Goal: Use online tool/utility: Utilize a website feature to perform a specific function

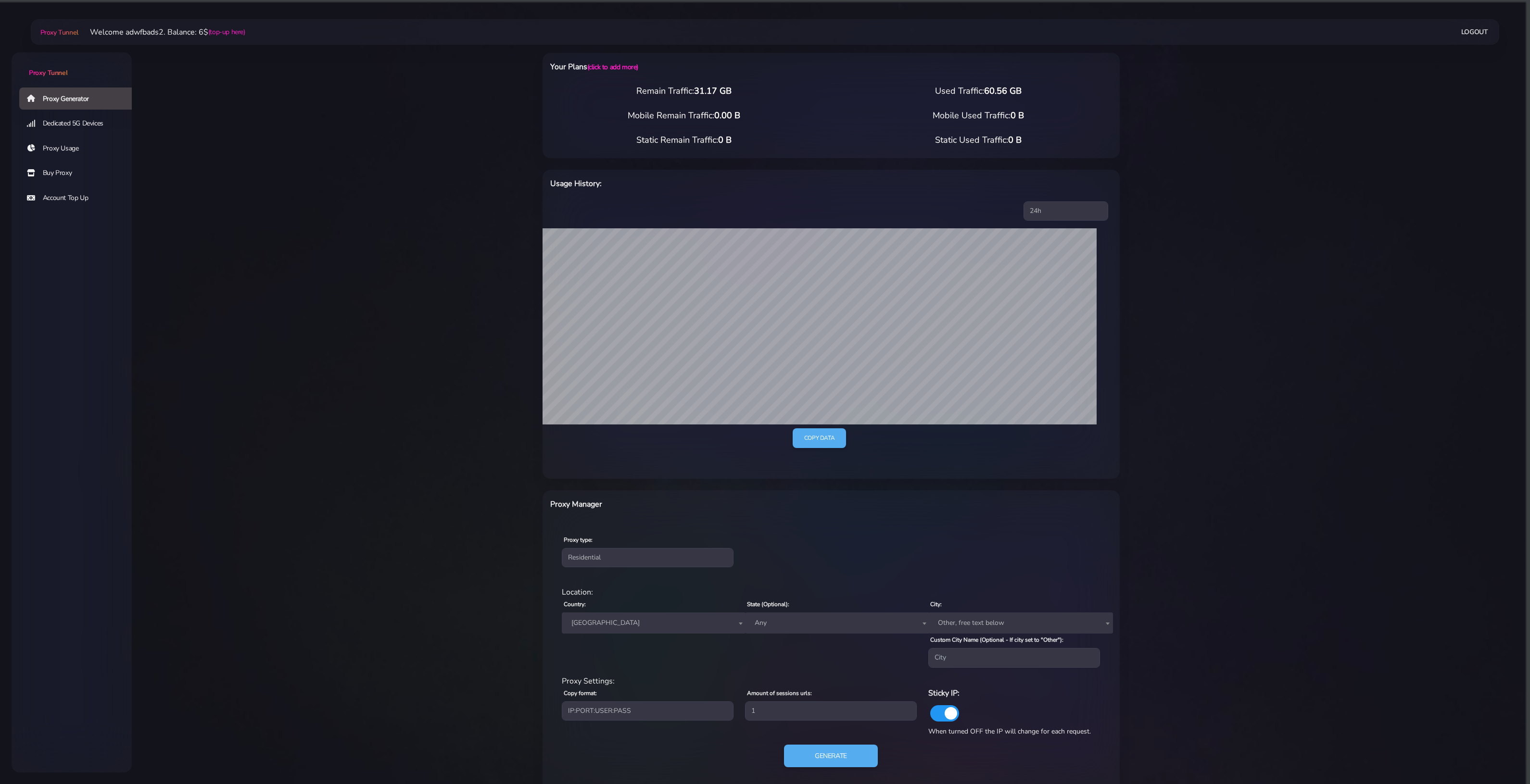
select select "US"
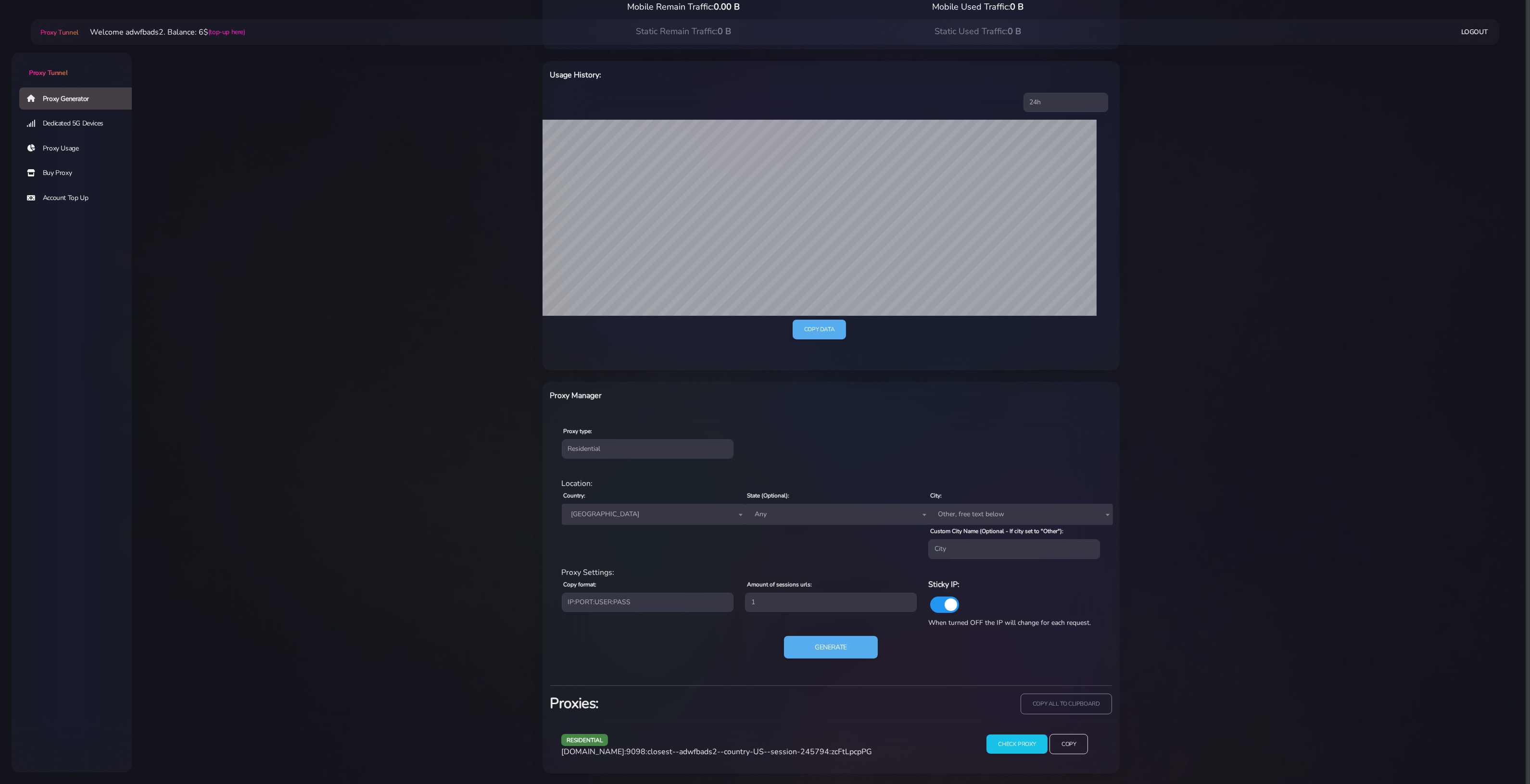
scroll to position [110, 0]
drag, startPoint x: 802, startPoint y: 601, endPoint x: 796, endPoint y: 605, distance: 7.2
click at [797, 605] on input "1" at bounding box center [831, 601] width 172 height 20
type input "10"
click at [819, 659] on div "Generate" at bounding box center [831, 650] width 550 height 31
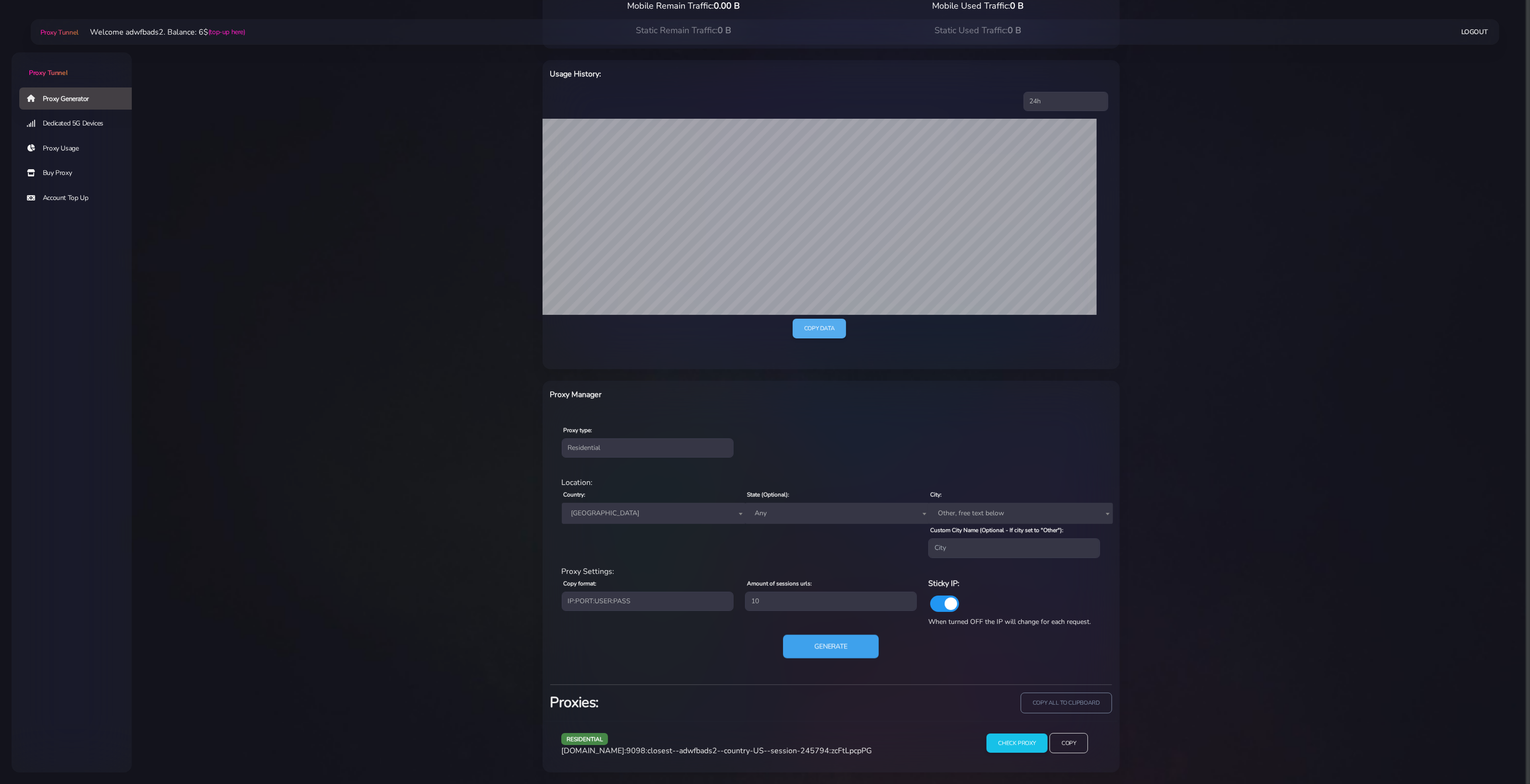
click at [820, 640] on button "Generate" at bounding box center [831, 646] width 96 height 23
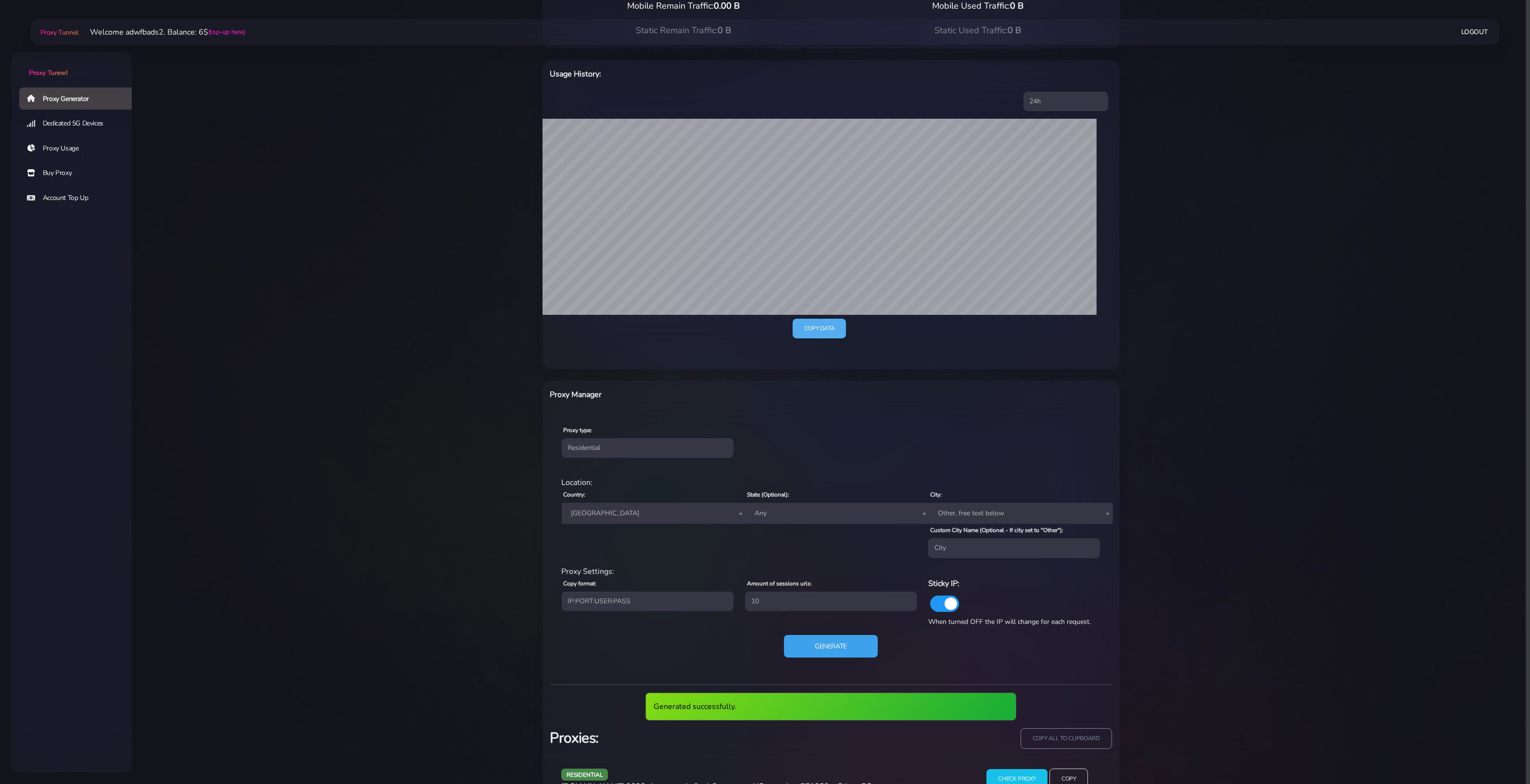
scroll to position [590, 0]
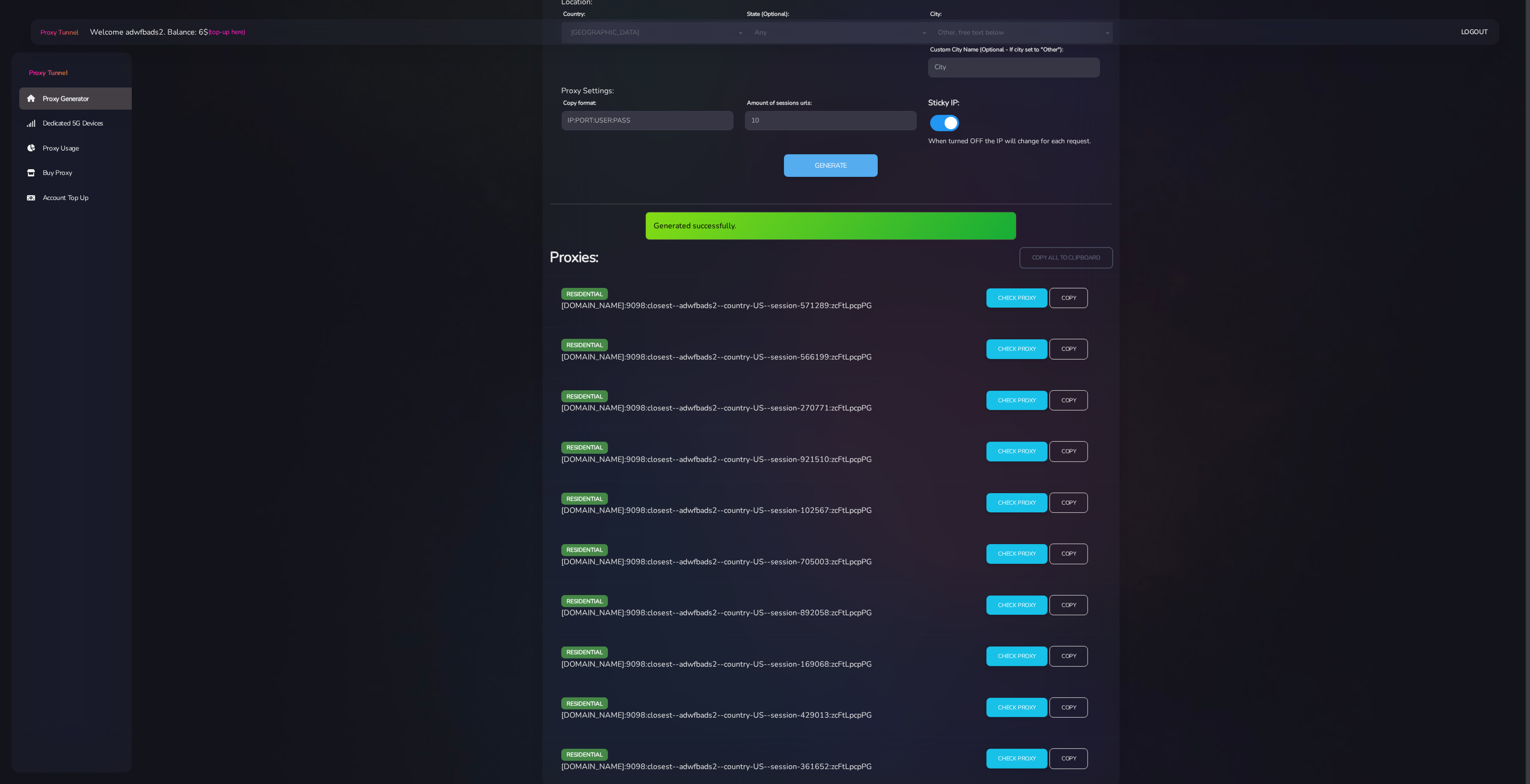
click at [1038, 252] on input "copy all to clipboard" at bounding box center [1066, 258] width 93 height 21
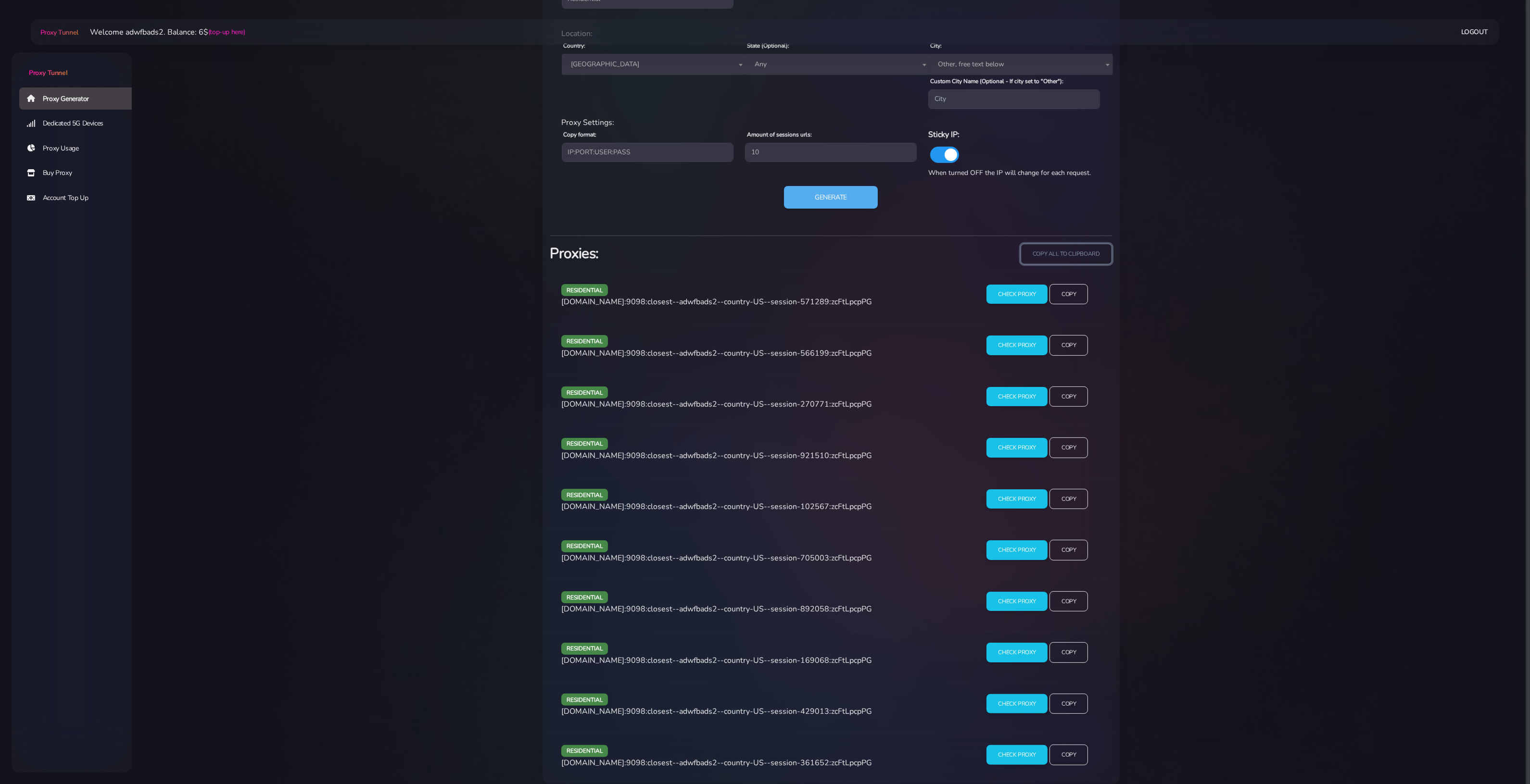
scroll to position [414, 0]
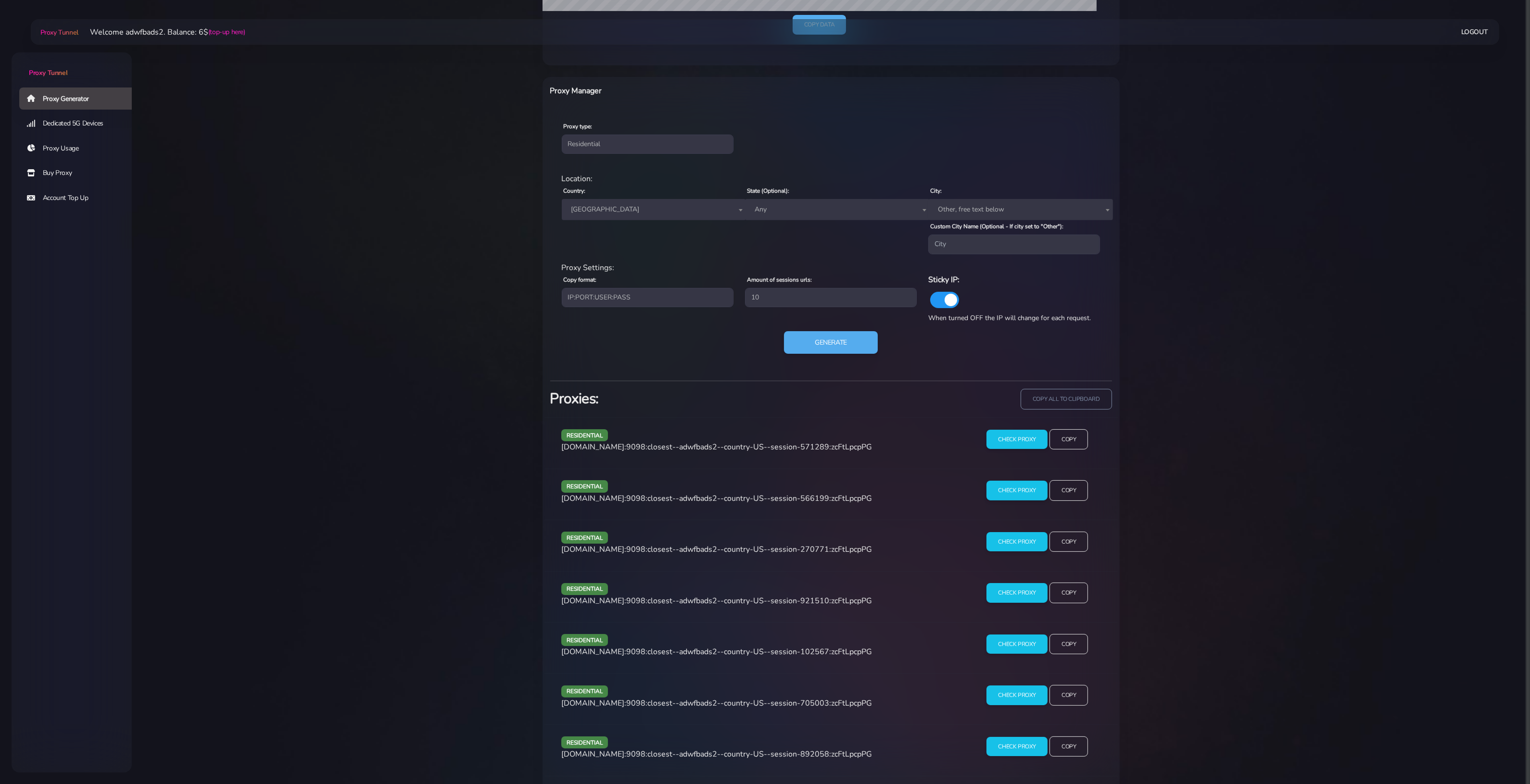
click at [613, 203] on span "[GEOGRAPHIC_DATA]" at bounding box center [655, 210] width 173 height 13
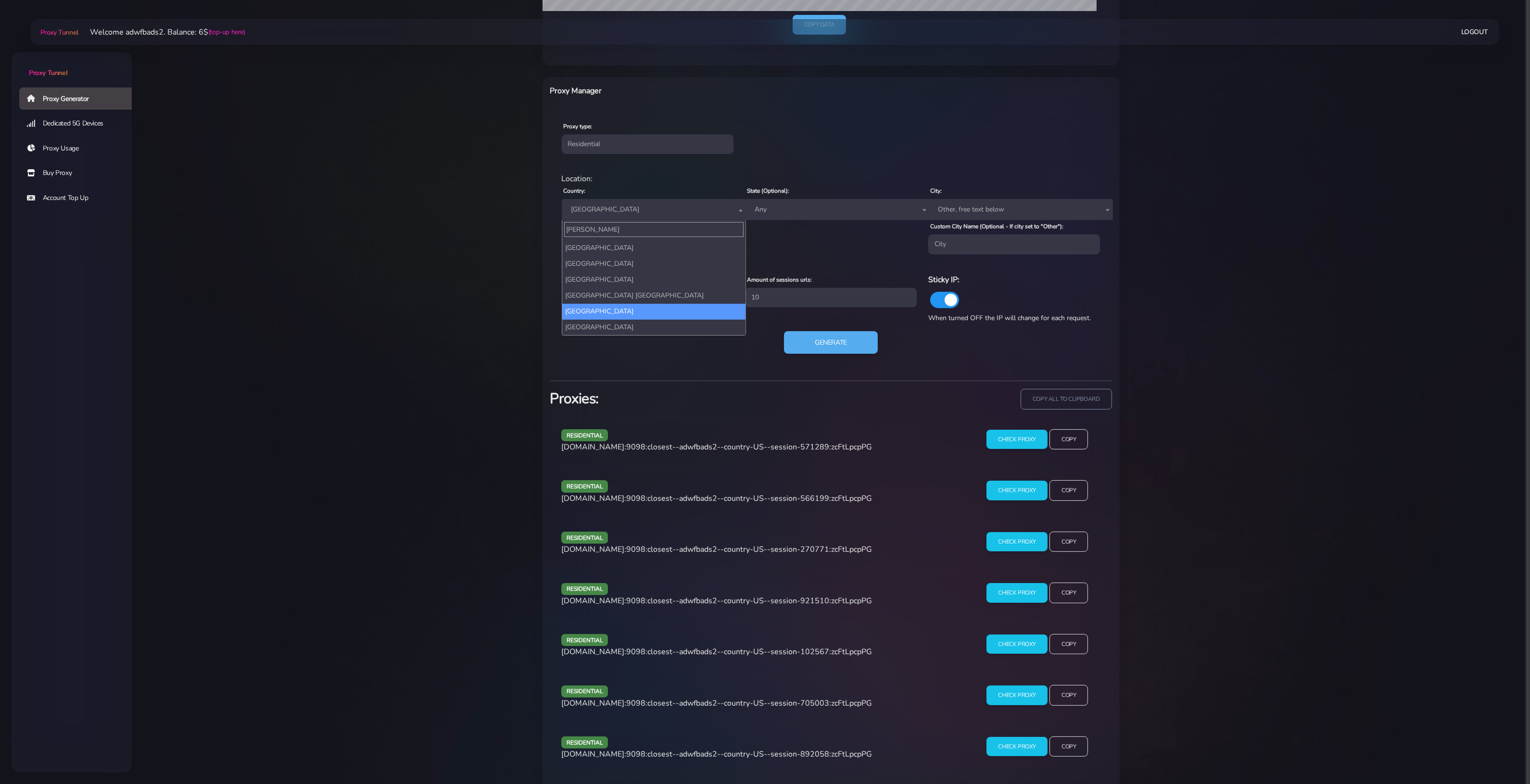
scroll to position [0, 0]
type input "[PERSON_NAME]"
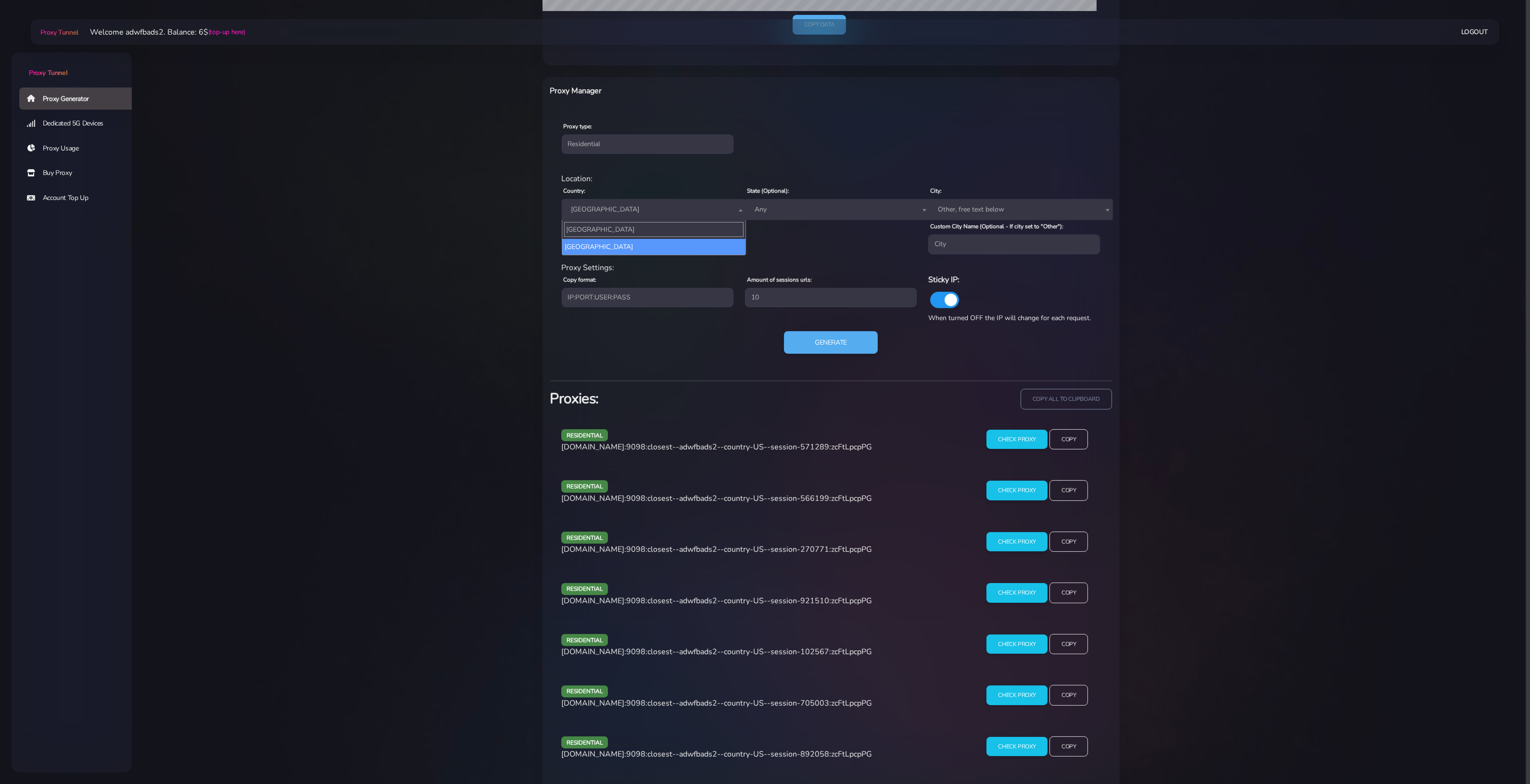
type input "[GEOGRAPHIC_DATA]"
select select "FR"
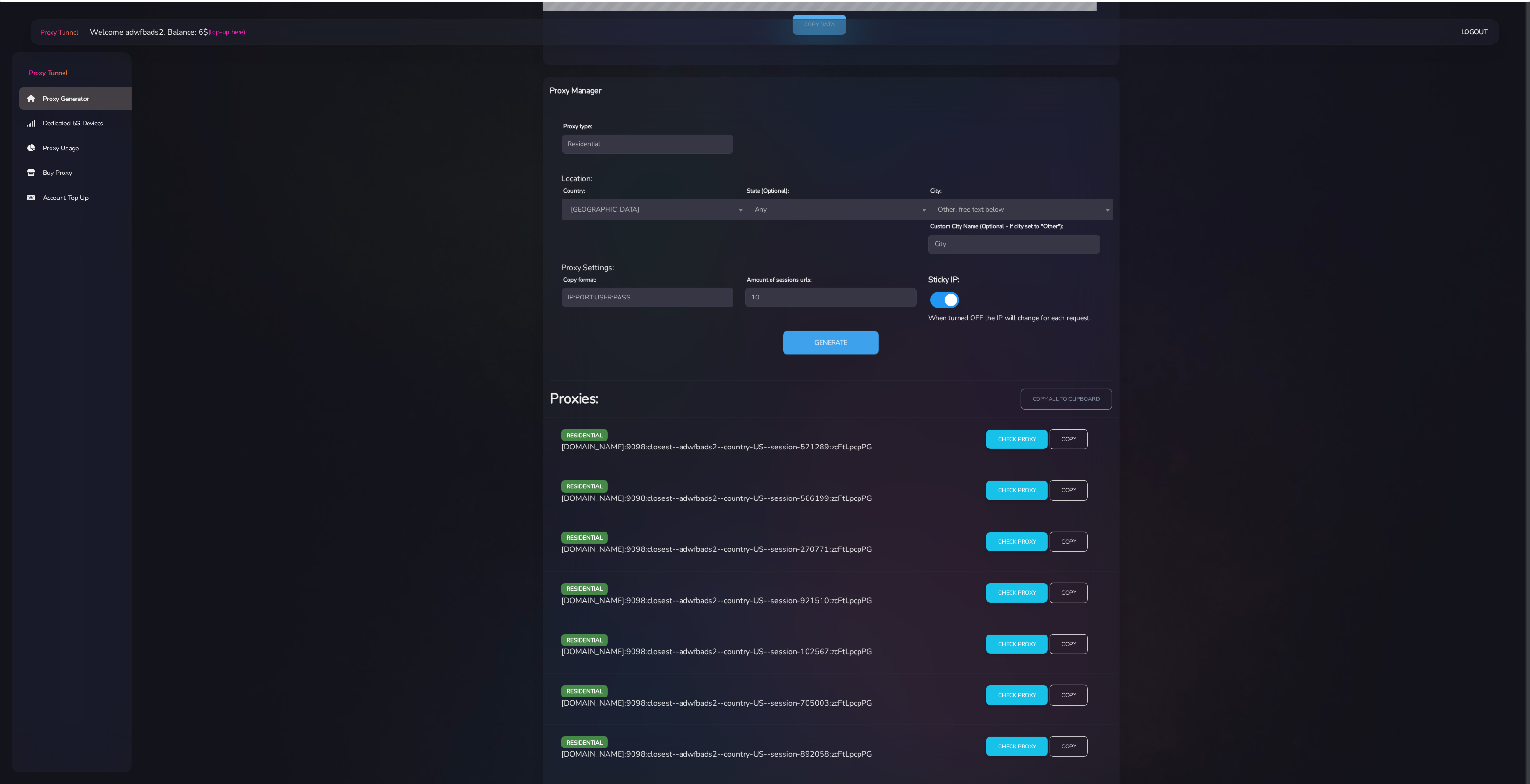
click at [804, 336] on button "Generate" at bounding box center [831, 342] width 96 height 23
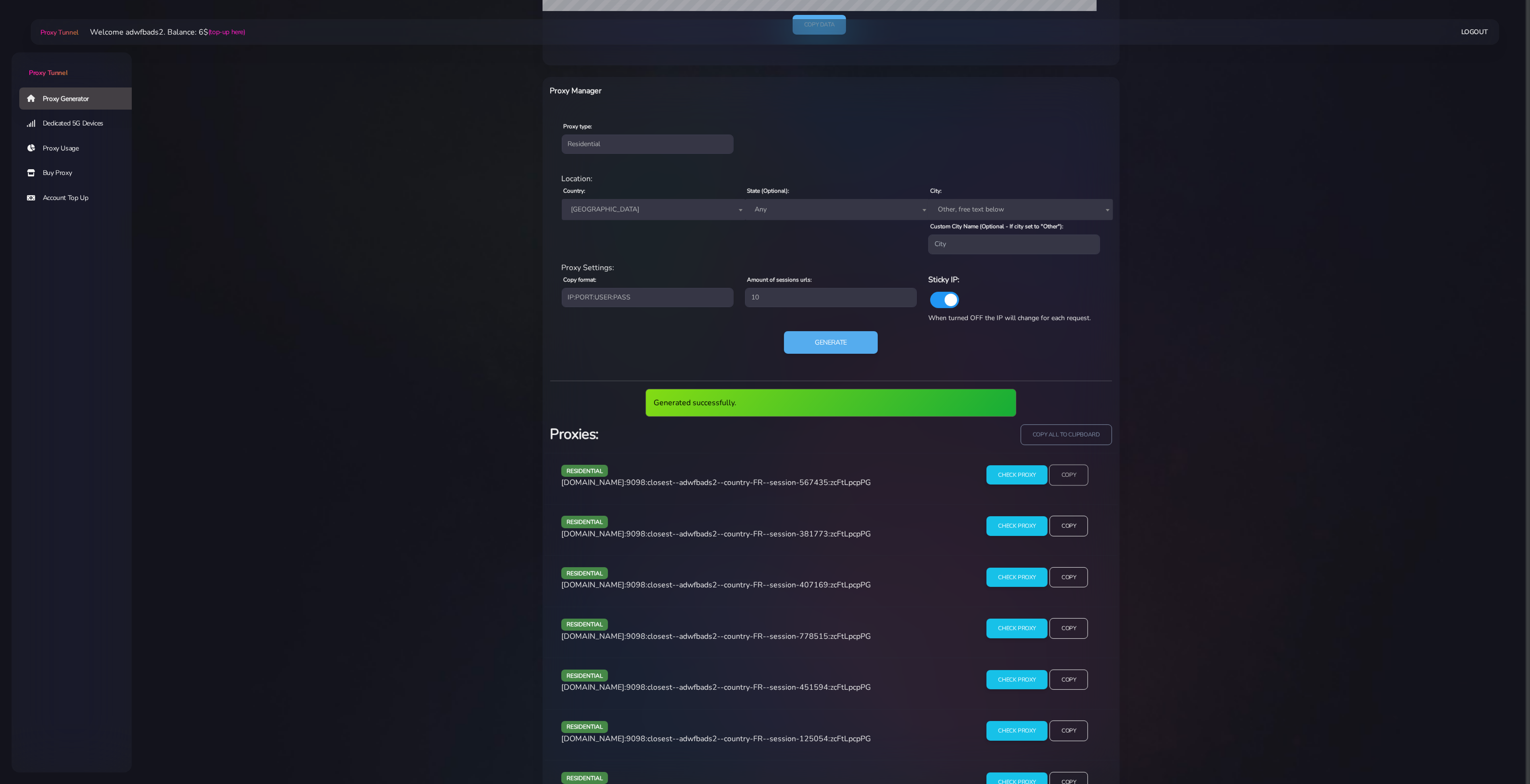
click at [1065, 481] on input "Copy" at bounding box center [1068, 475] width 39 height 21
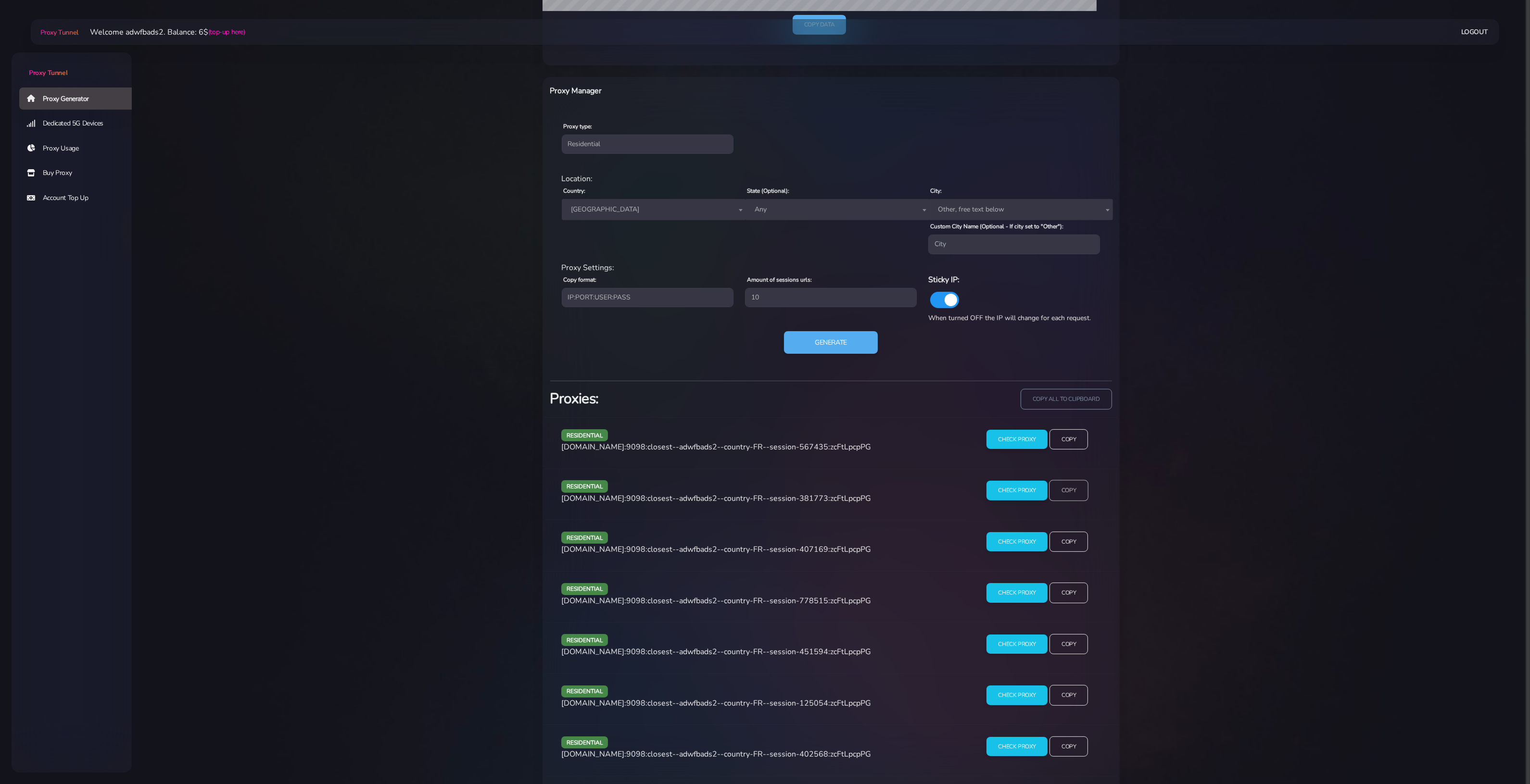
click at [1071, 489] on input "Copy" at bounding box center [1068, 490] width 39 height 21
click at [1073, 598] on input "Copy" at bounding box center [1068, 593] width 39 height 21
click at [679, 207] on span "[GEOGRAPHIC_DATA]" at bounding box center [655, 210] width 173 height 13
type input "[GEOGRAPHIC_DATA]"
select select "ES"
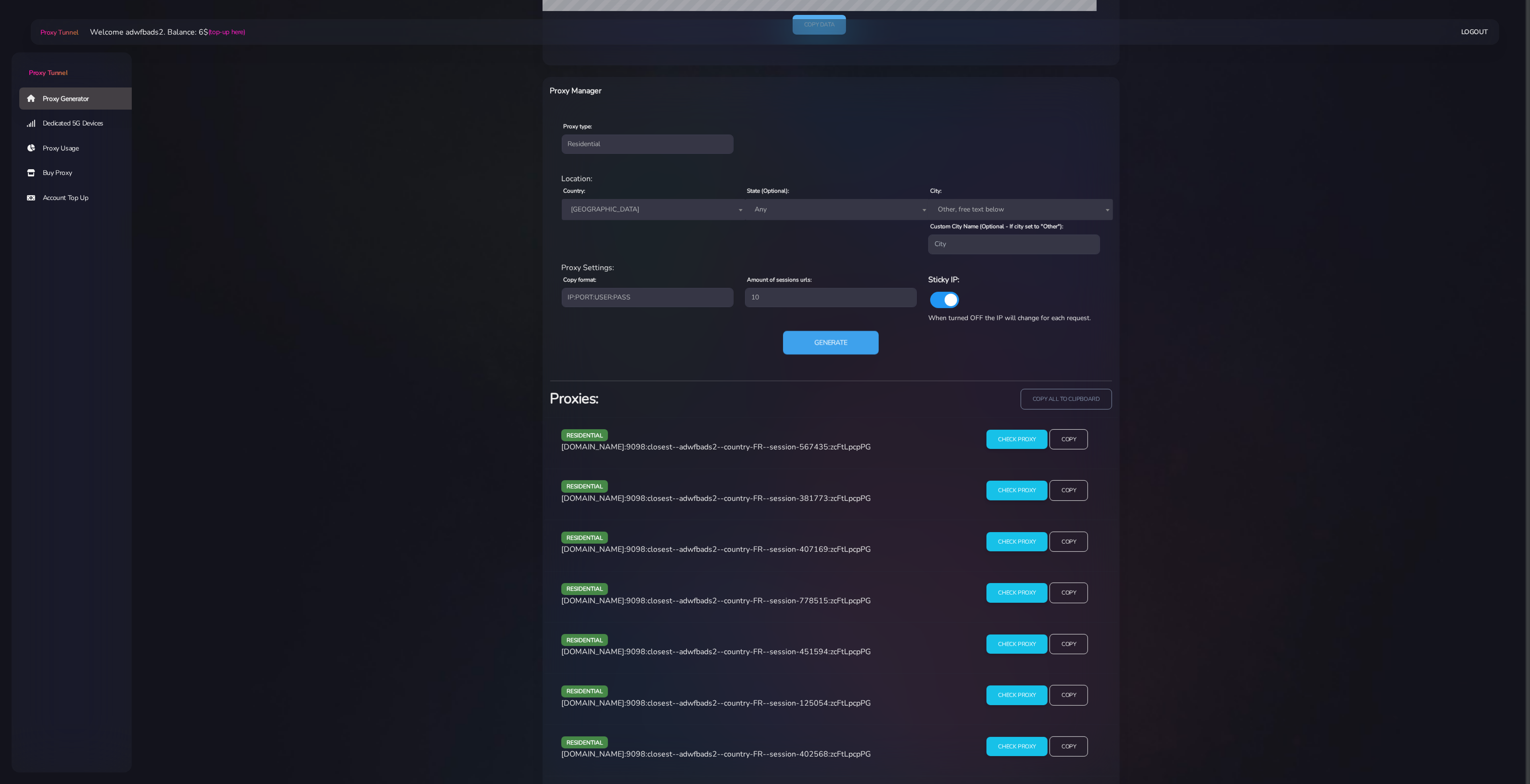
click at [847, 338] on button "Generate" at bounding box center [831, 342] width 96 height 23
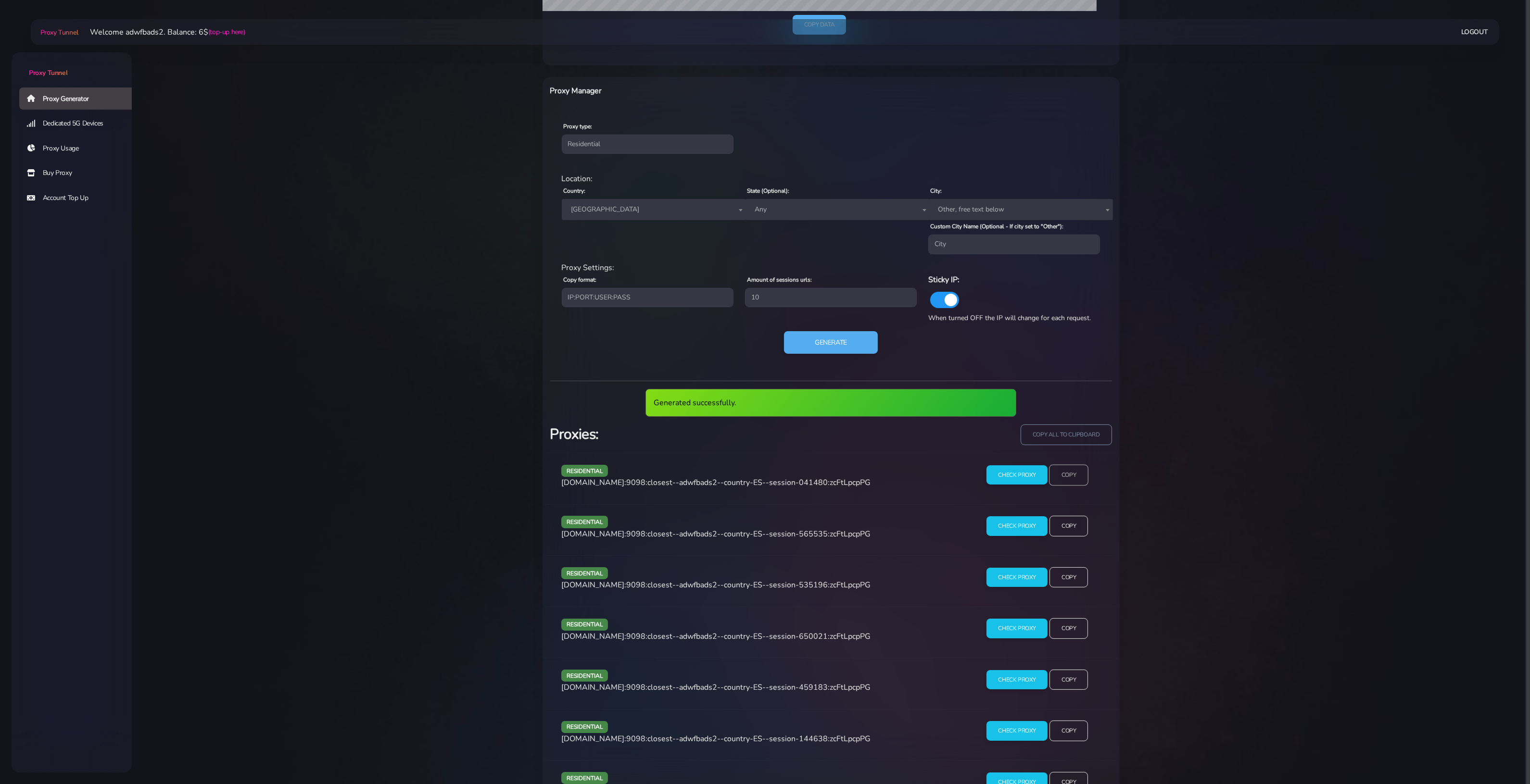
click at [1075, 476] on input "Copy" at bounding box center [1068, 475] width 39 height 21
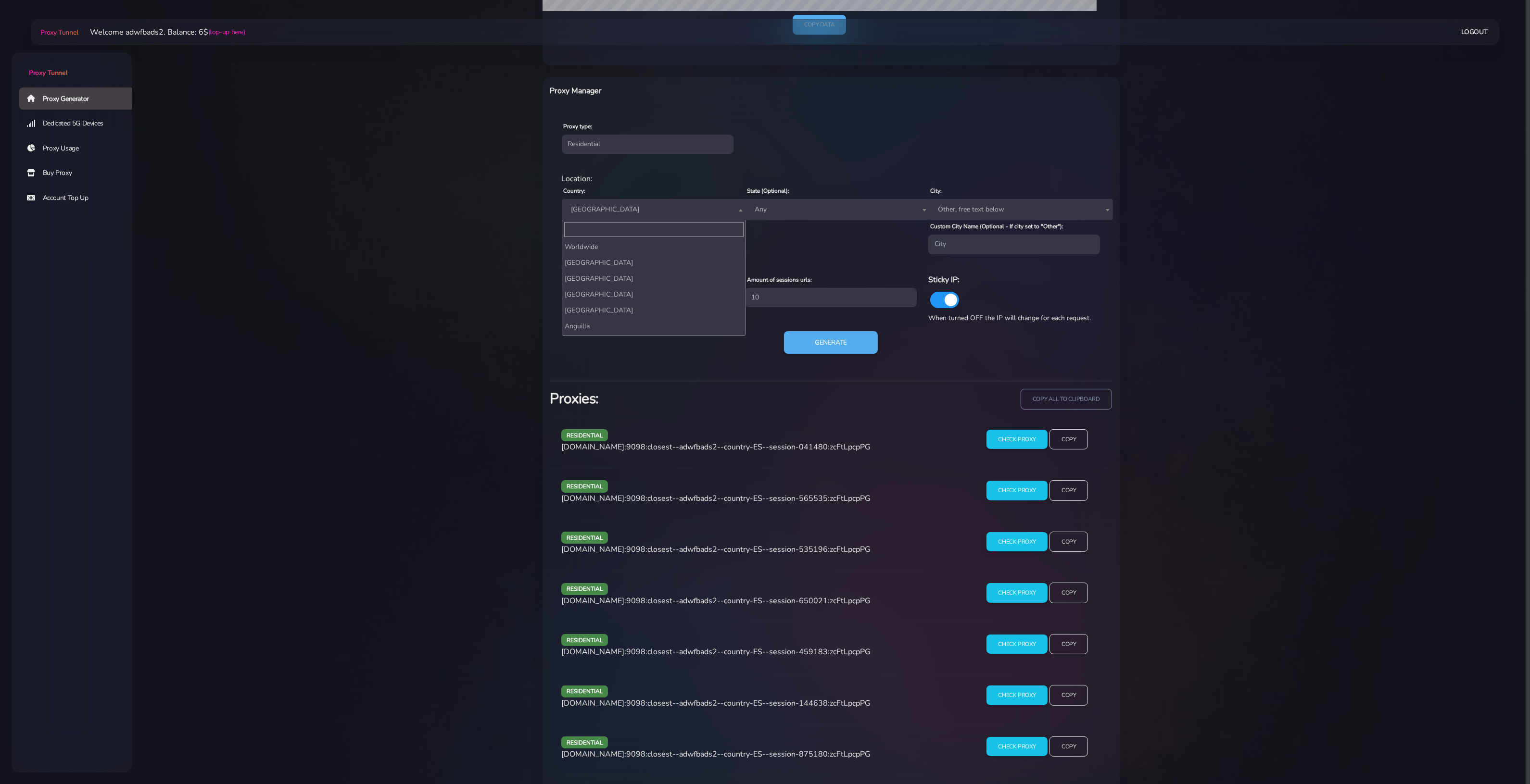
click at [631, 213] on span "[GEOGRAPHIC_DATA]" at bounding box center [655, 210] width 173 height 13
type input "united"
select select "UK"
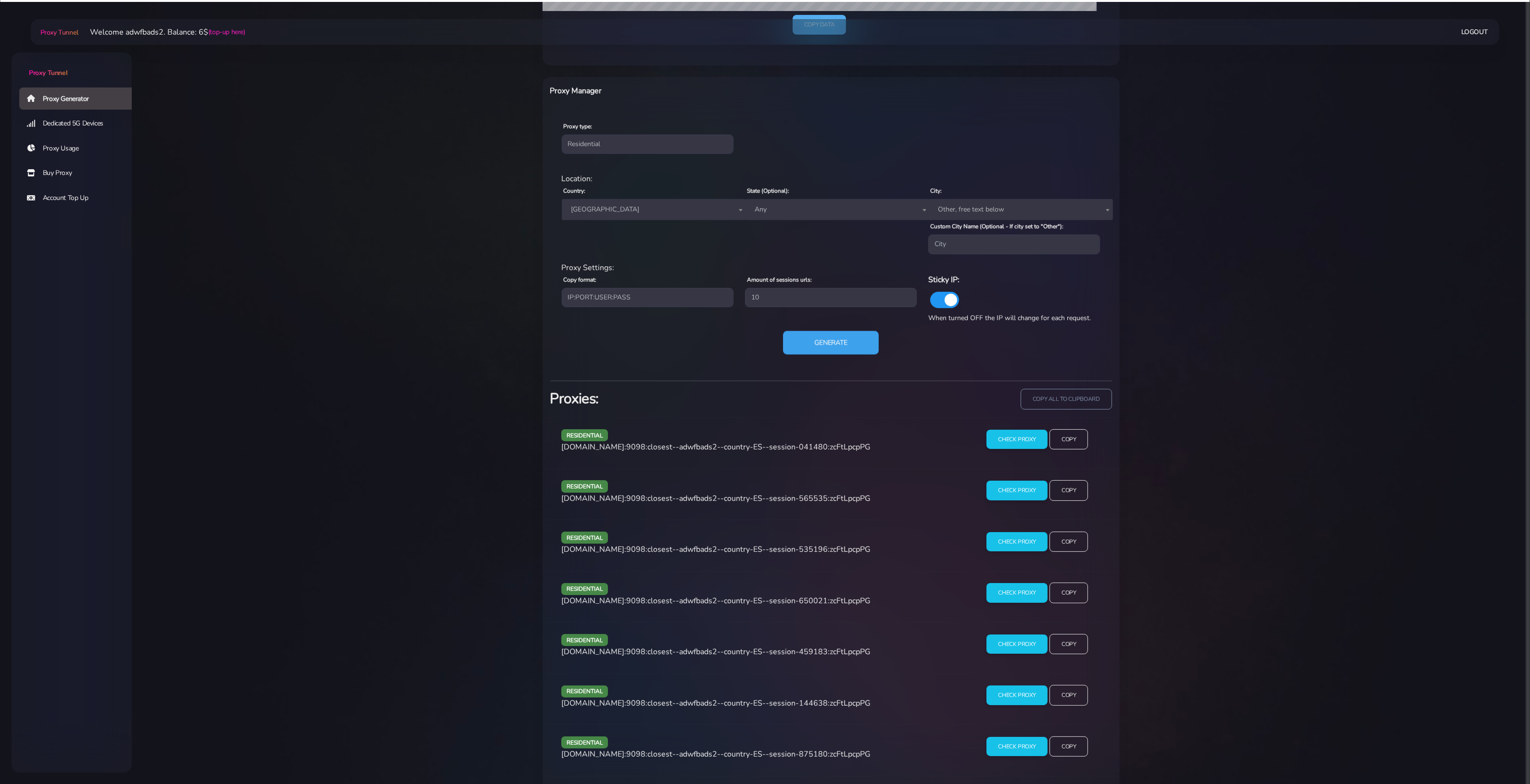
click at [811, 338] on button "Generate" at bounding box center [831, 342] width 96 height 23
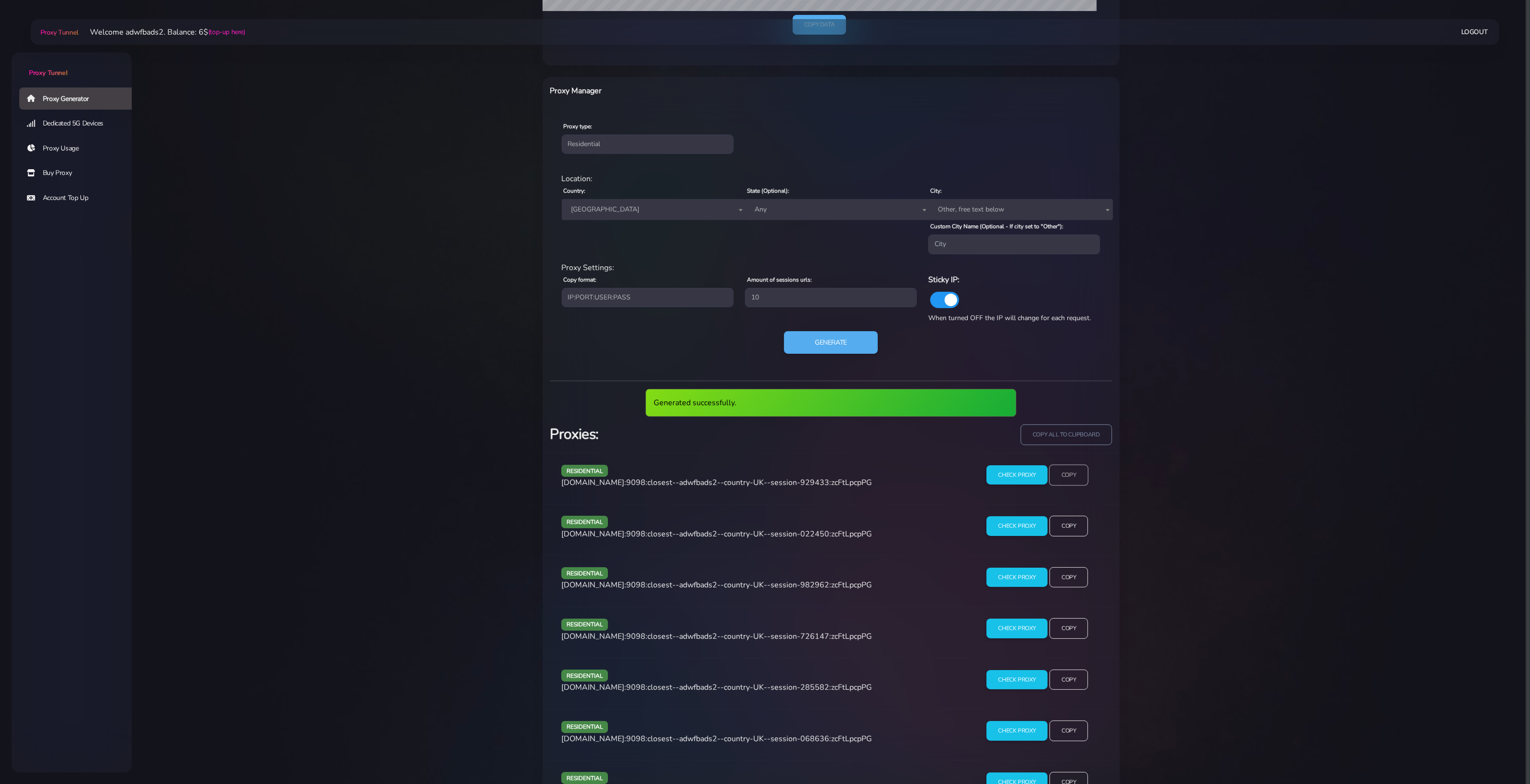
click at [1071, 476] on input "Copy" at bounding box center [1068, 475] width 39 height 21
